Goal: Task Accomplishment & Management: Use online tool/utility

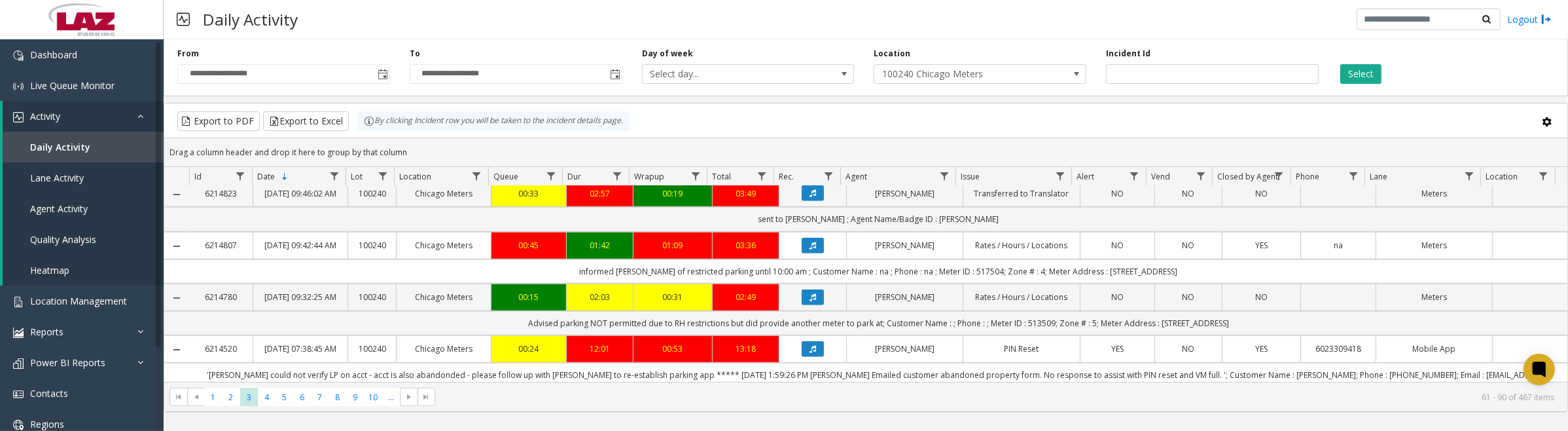
scroll to position [1390, 0]
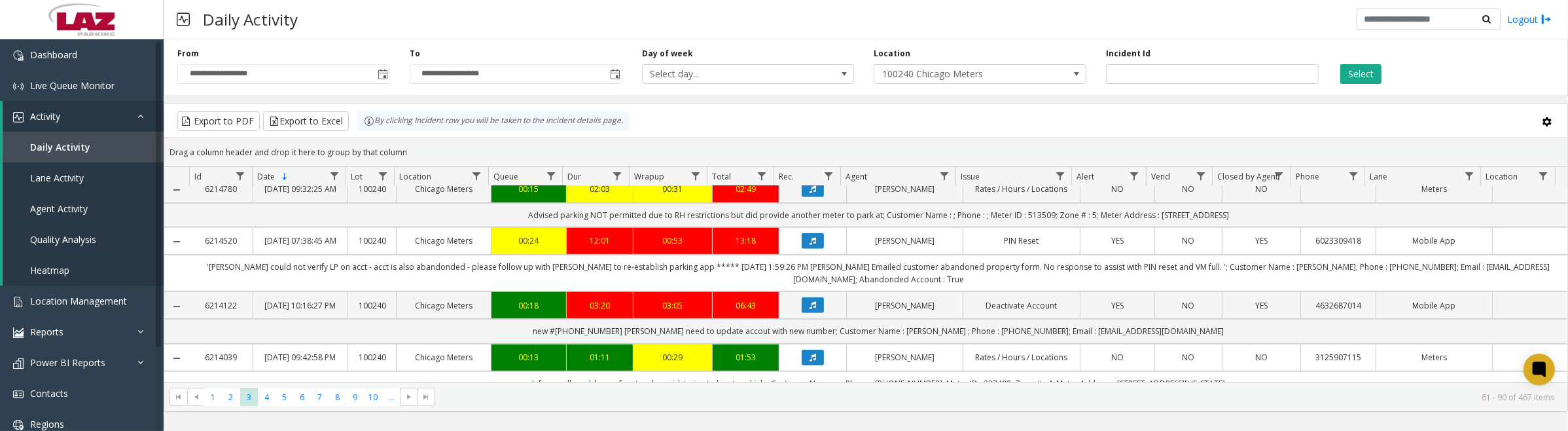
click at [809, 37] on icon "Data table" at bounding box center [813, 33] width 7 height 8
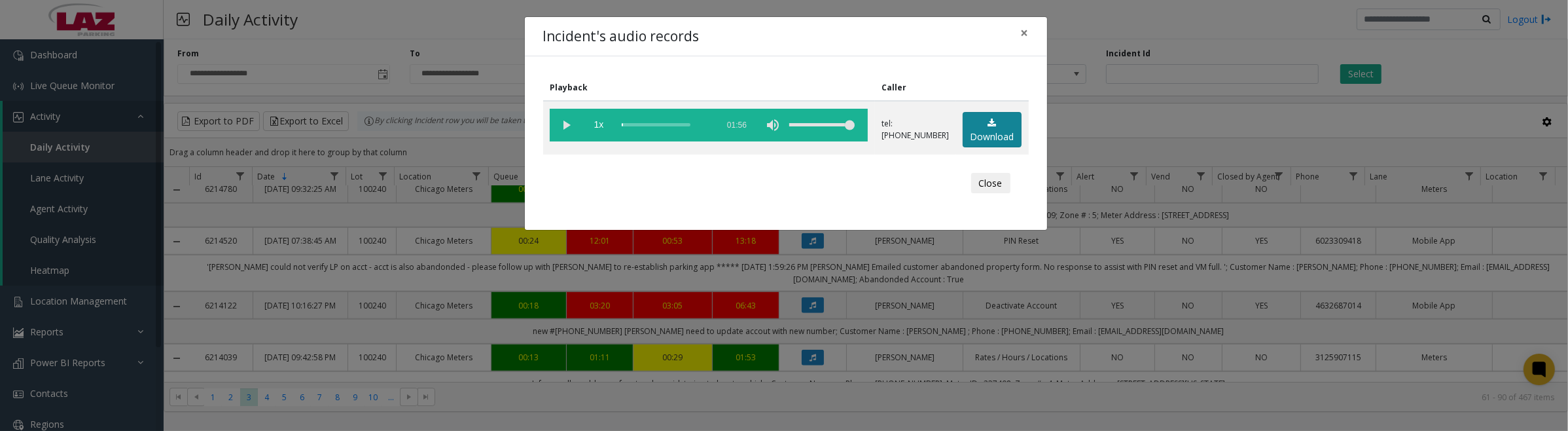
click at [991, 128] on link "Download" at bounding box center [992, 130] width 59 height 36
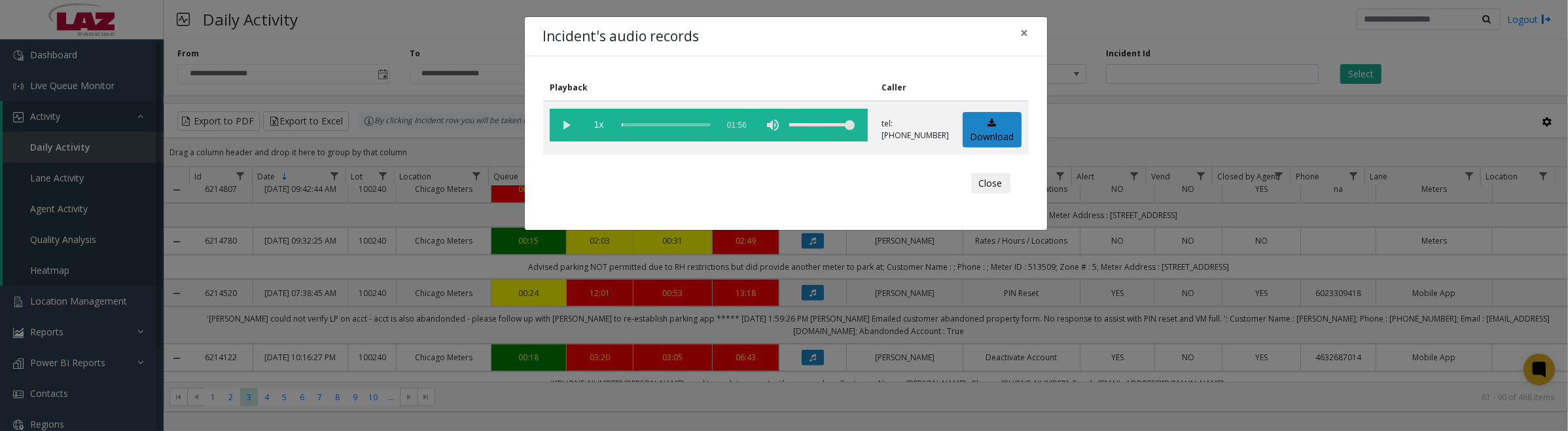
click at [565, 125] on vg-play-pause at bounding box center [566, 124] width 33 height 33
click at [995, 191] on button "Close" at bounding box center [991, 183] width 39 height 21
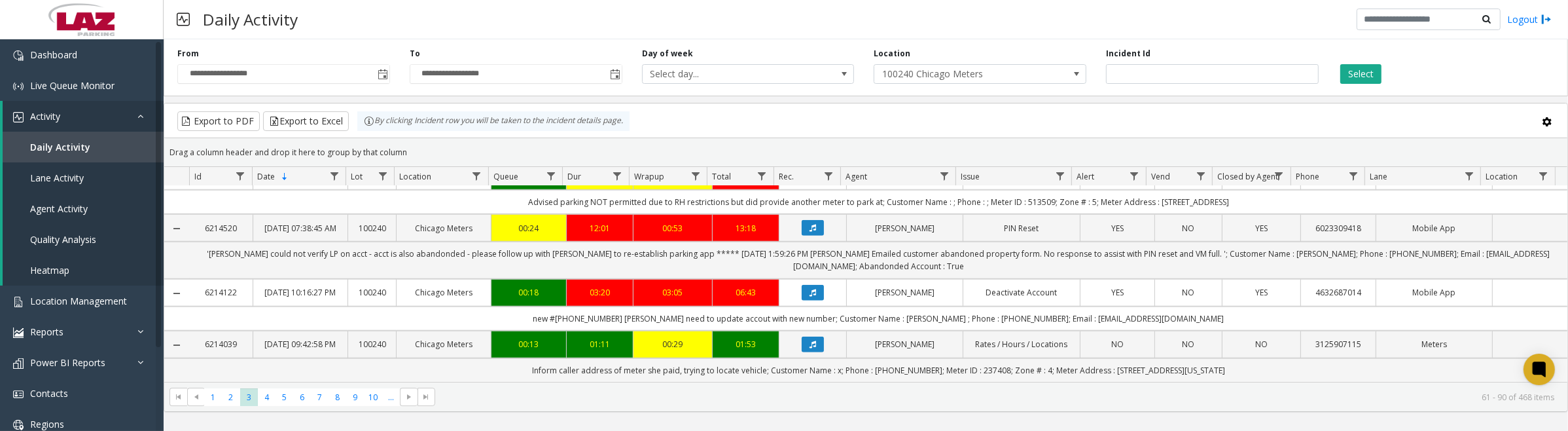
scroll to position [1710, 0]
click at [805, 285] on button "Data table" at bounding box center [813, 292] width 22 height 16
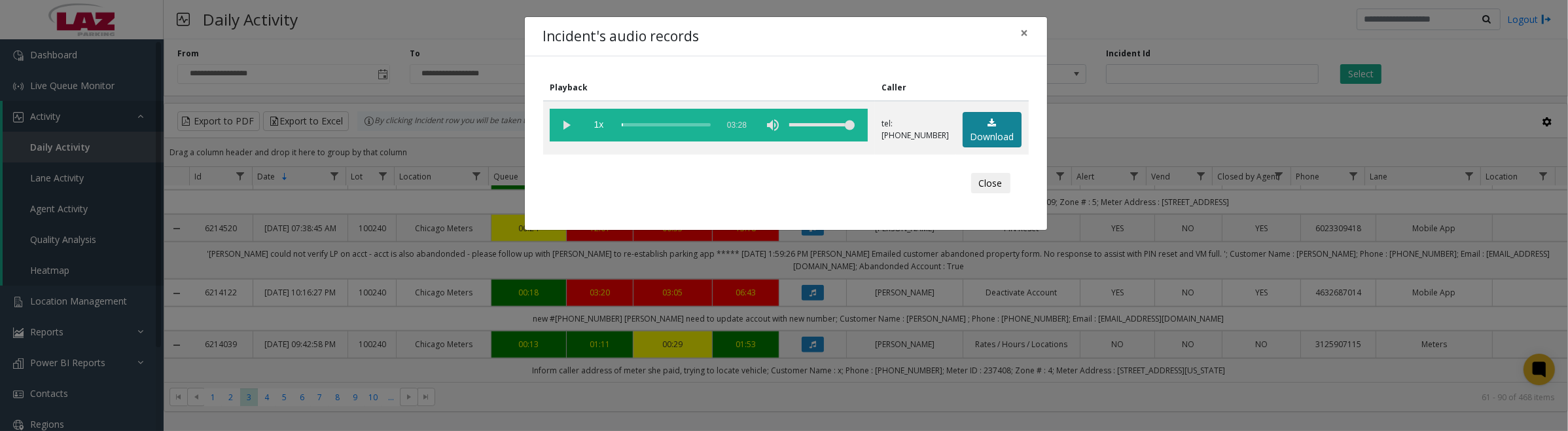
click at [990, 130] on link "Download" at bounding box center [992, 130] width 59 height 36
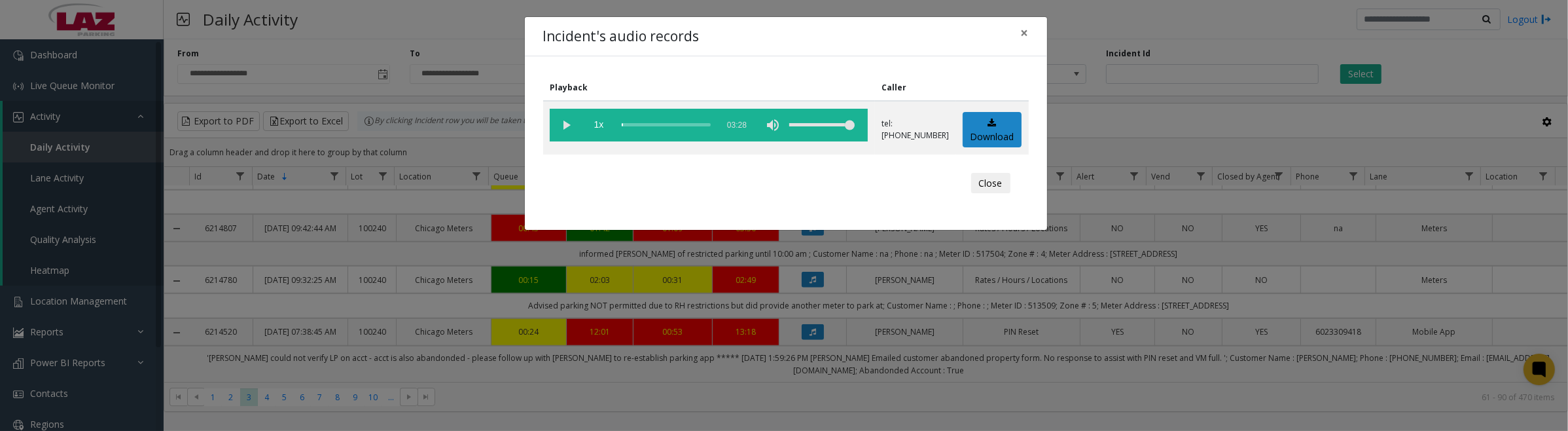
click at [1052, 386] on div "Incident's audio records × Playback Caller 1x 03:28 tel:[PHONE_NUMBER] Download…" at bounding box center [784, 215] width 1568 height 431
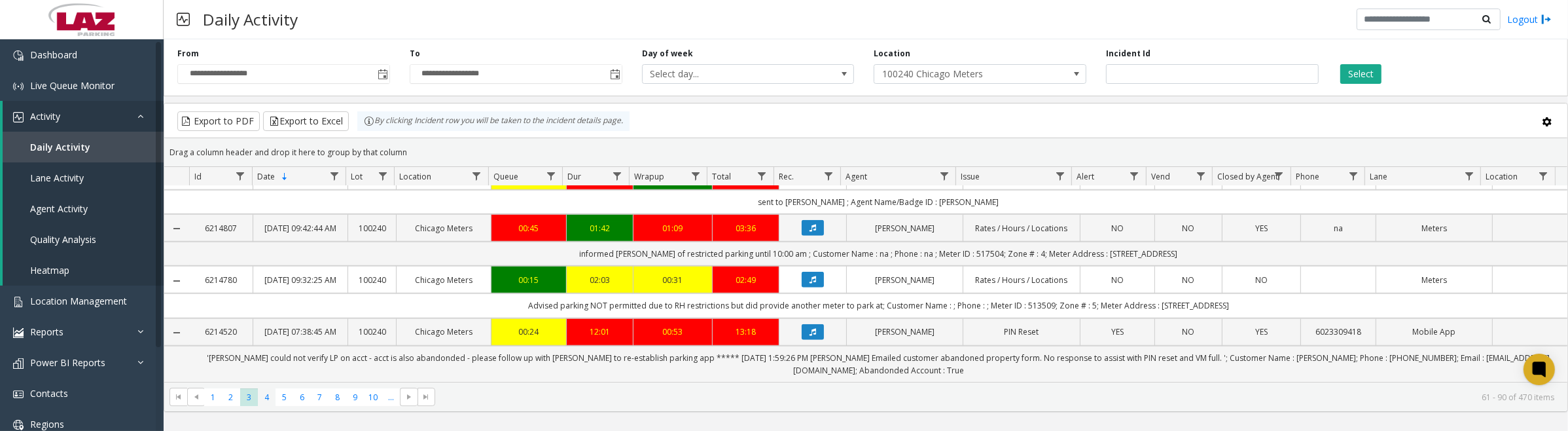
click at [263, 401] on span "4" at bounding box center [267, 396] width 18 height 18
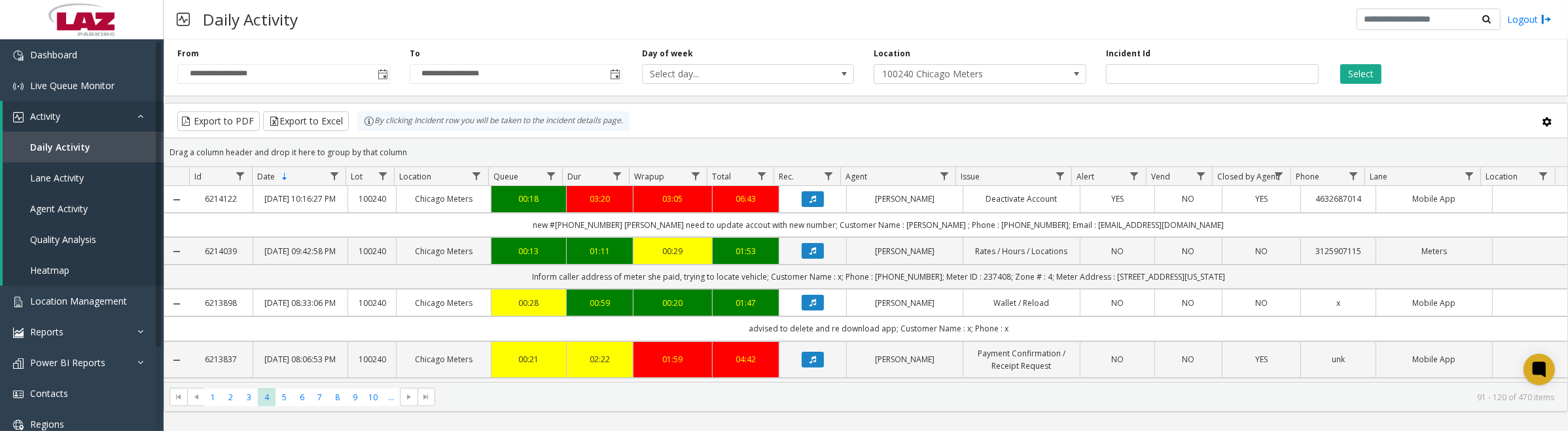
click at [809, 203] on icon "Data table" at bounding box center [813, 198] width 7 height 8
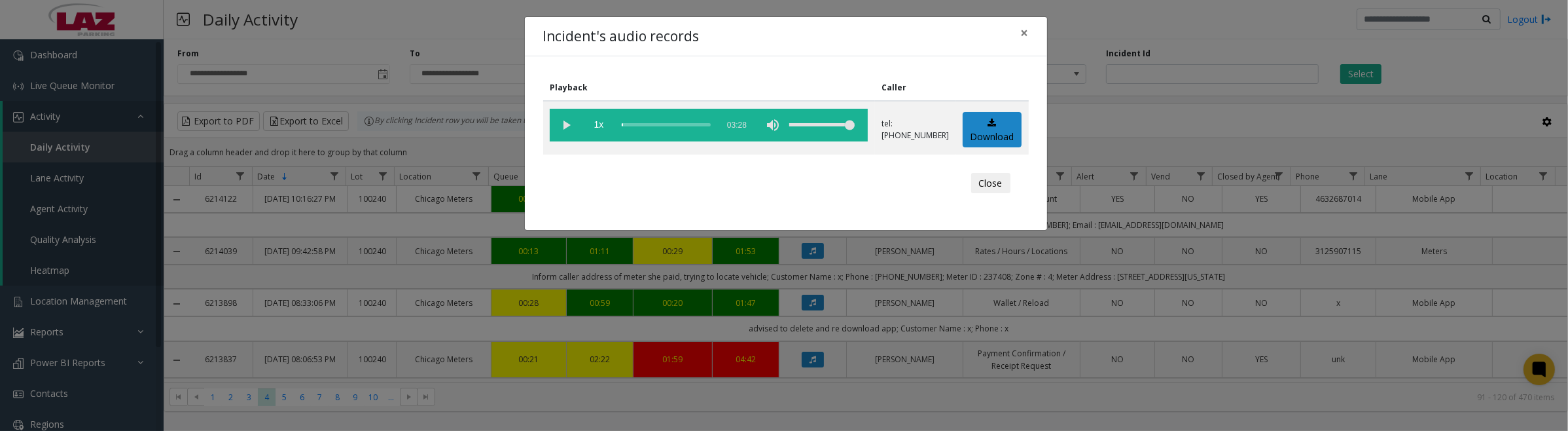
click at [565, 119] on vg-play-pause at bounding box center [566, 124] width 33 height 33
click at [568, 125] on vg-play-pause at bounding box center [566, 124] width 33 height 33
